Goal: Task Accomplishment & Management: Manage account settings

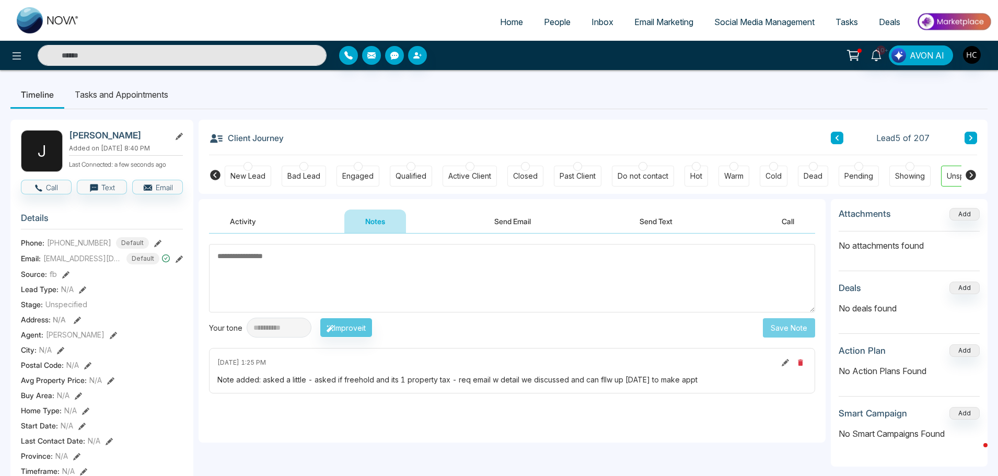
click at [544, 18] on span "People" at bounding box center [557, 22] width 27 height 10
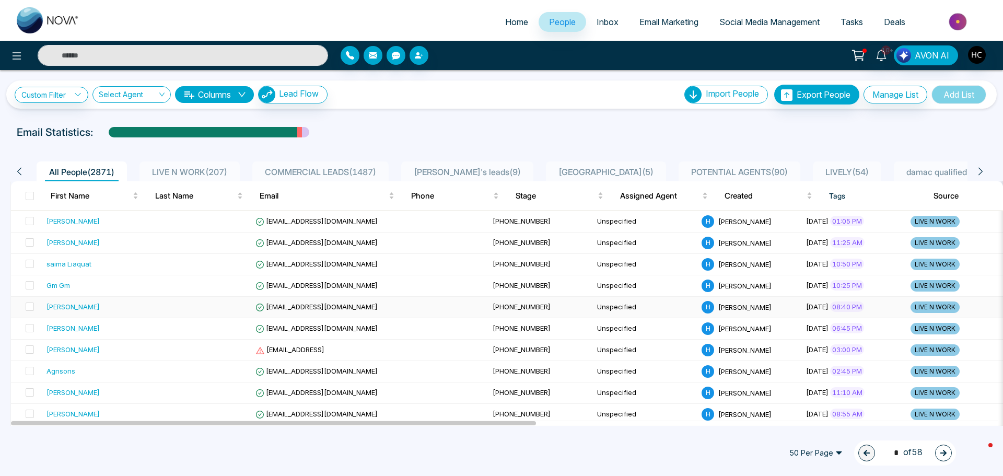
click at [352, 311] on td "[EMAIL_ADDRESS][DOMAIN_NAME]" at bounding box center [369, 307] width 237 height 21
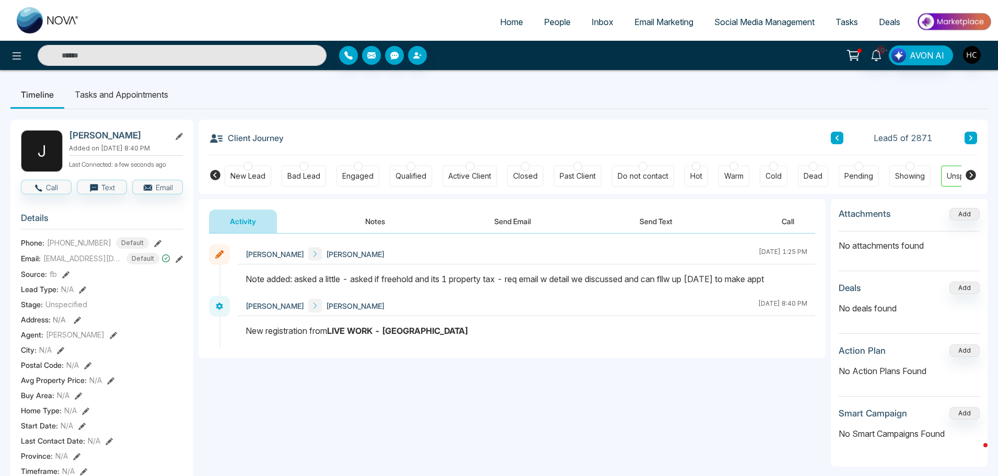
click at [550, 16] on link "People" at bounding box center [557, 22] width 48 height 20
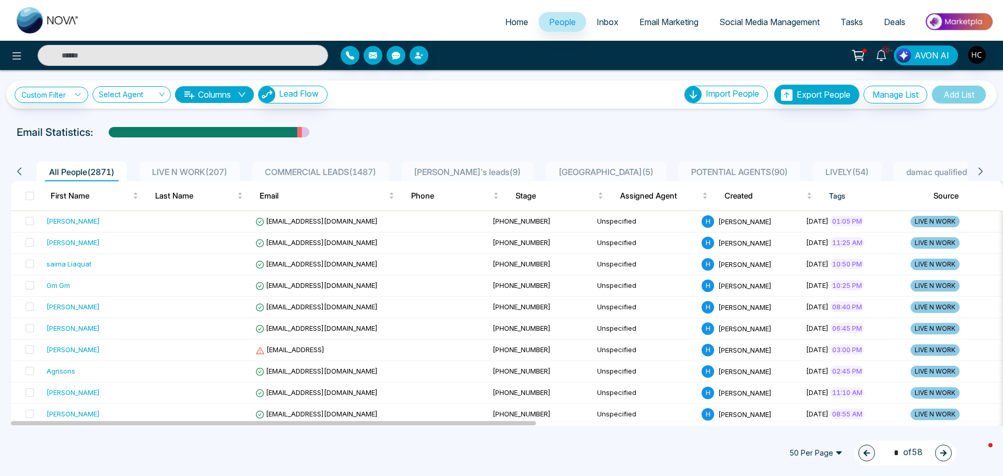
click at [216, 170] on span "LIVE N WORK ( 207 )" at bounding box center [190, 172] width 84 height 10
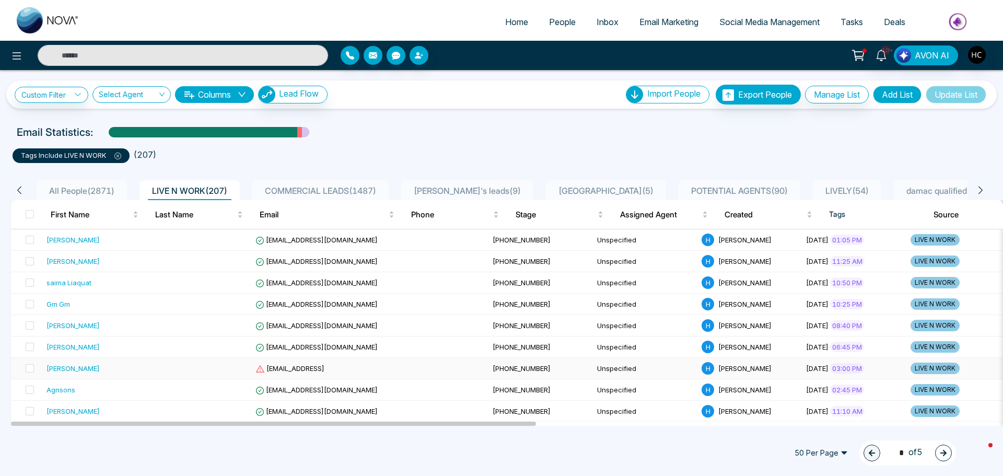
click at [118, 370] on div "[PERSON_NAME]" at bounding box center [94, 368] width 96 height 10
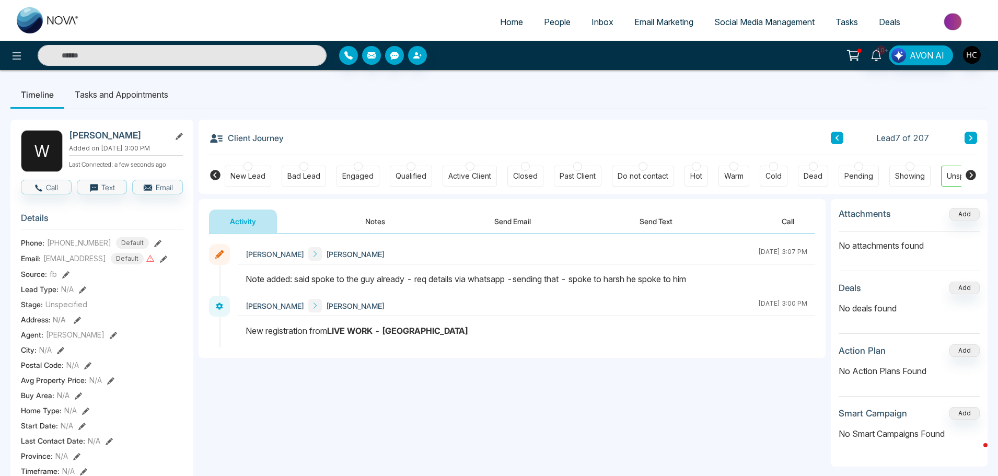
click at [968, 139] on icon at bounding box center [970, 138] width 5 height 6
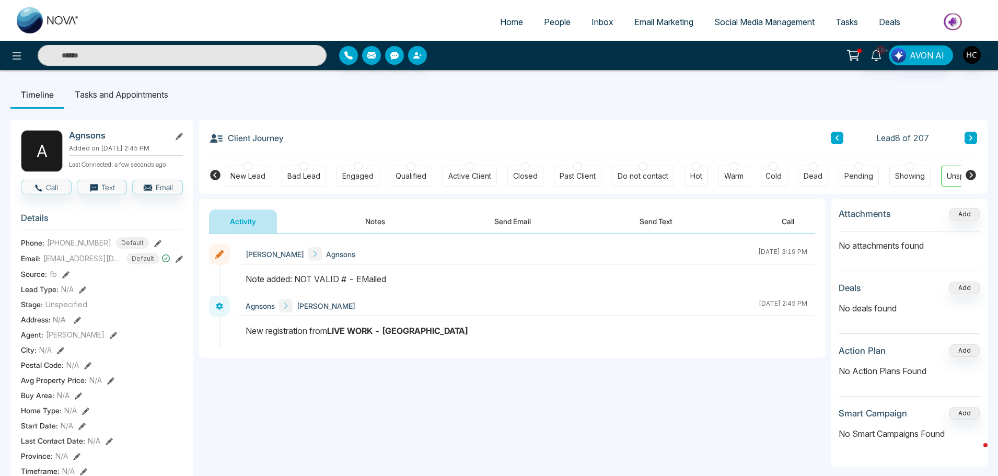
click at [964, 141] on button at bounding box center [970, 138] width 13 height 13
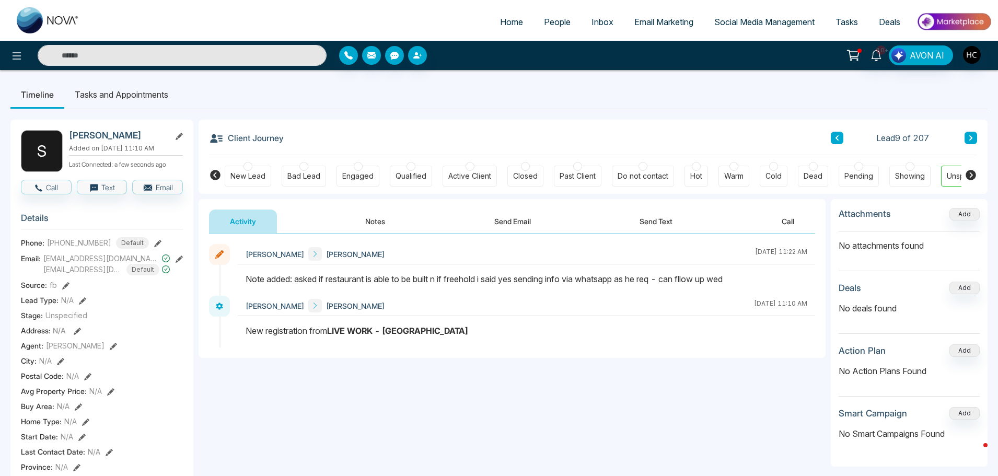
click at [975, 143] on button at bounding box center [970, 138] width 13 height 13
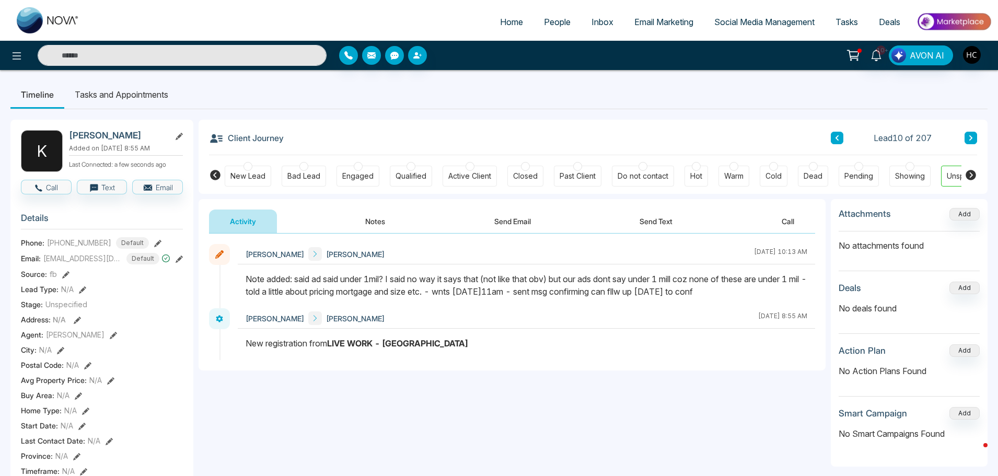
click at [975, 139] on button at bounding box center [970, 138] width 13 height 13
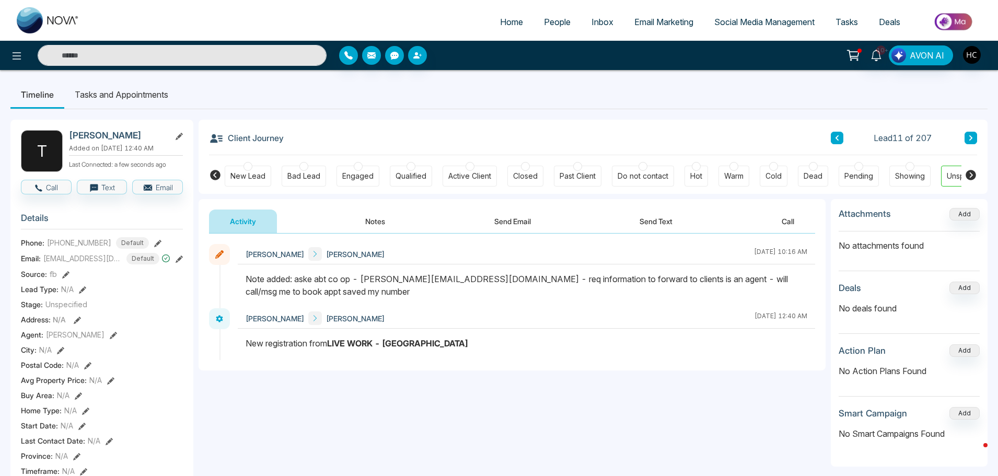
click at [968, 131] on div "Client Journey Lead 11 of 207" at bounding box center [593, 138] width 768 height 36
click at [975, 139] on button at bounding box center [970, 138] width 13 height 13
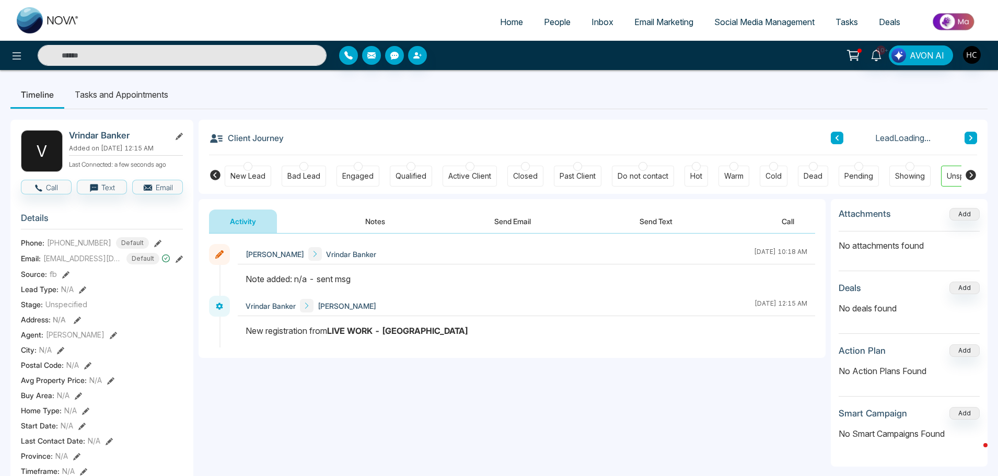
click at [384, 219] on button "Notes" at bounding box center [375, 221] width 62 height 24
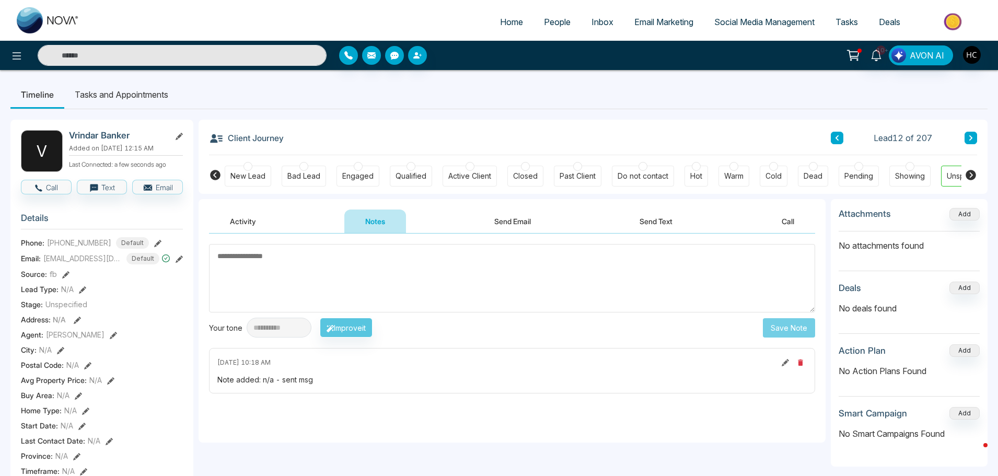
click at [343, 273] on textarea at bounding box center [512, 278] width 606 height 68
click at [555, 21] on span "People" at bounding box center [557, 22] width 27 height 10
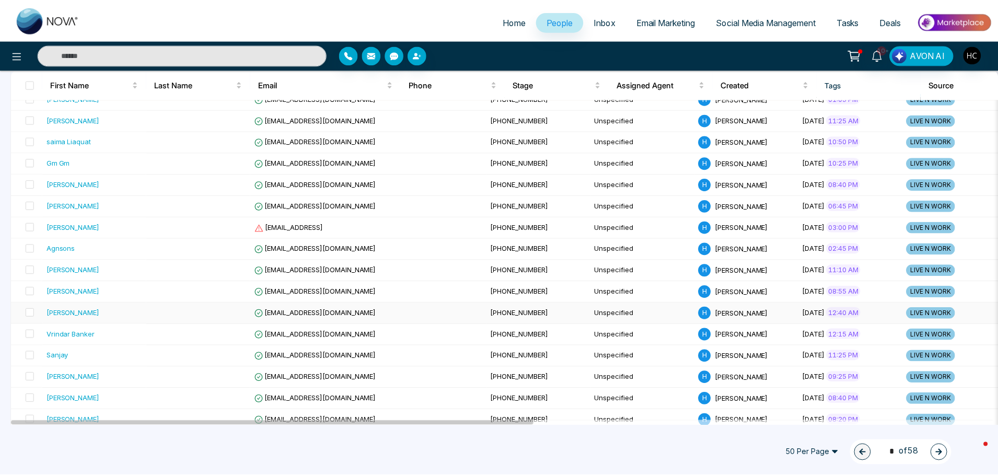
scroll to position [104, 0]
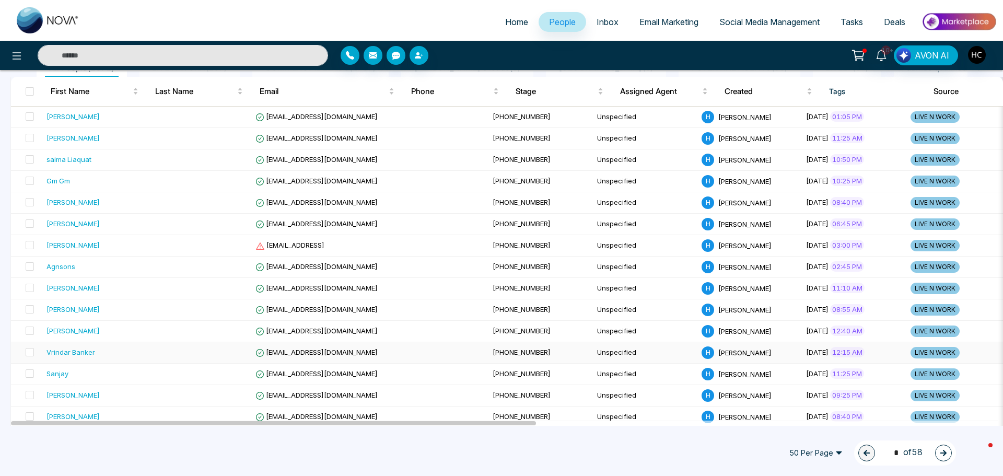
click at [107, 350] on div "Vrindar Banker" at bounding box center [94, 352] width 96 height 10
